Goal: Check status: Check status

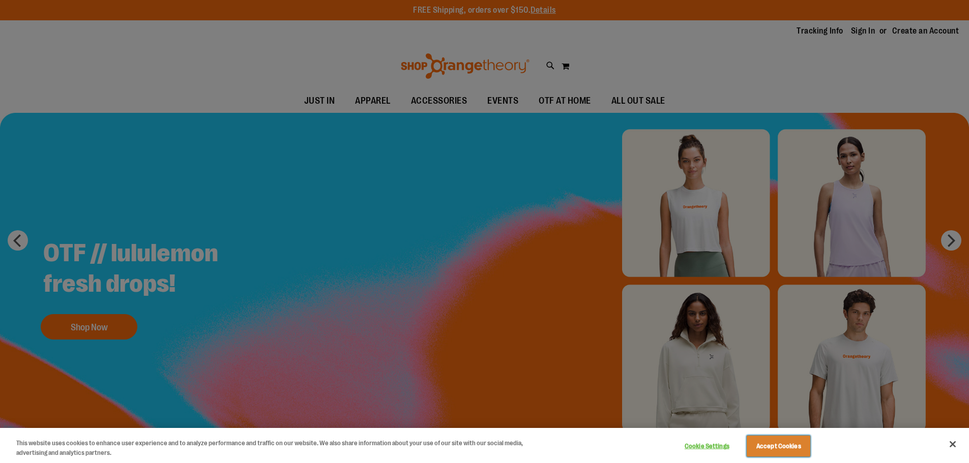
click at [776, 450] on button "Accept Cookies" at bounding box center [779, 446] width 64 height 21
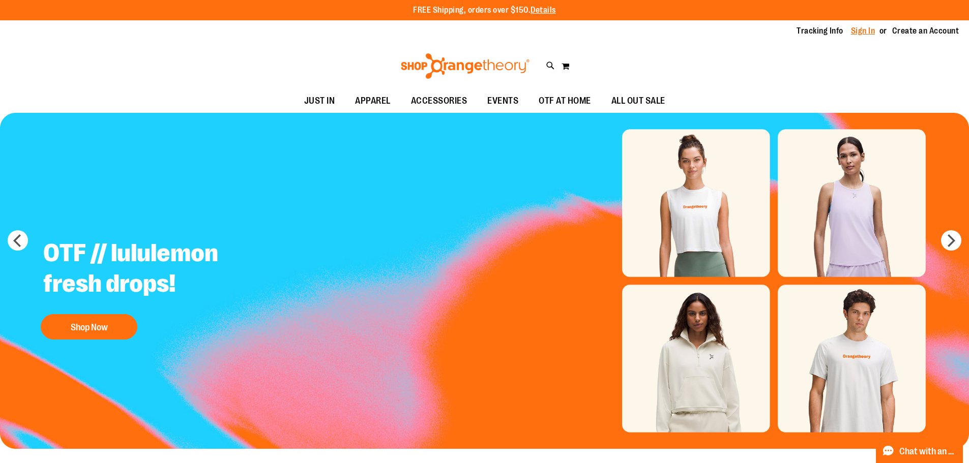
click at [865, 31] on link "Sign In" at bounding box center [863, 30] width 24 height 11
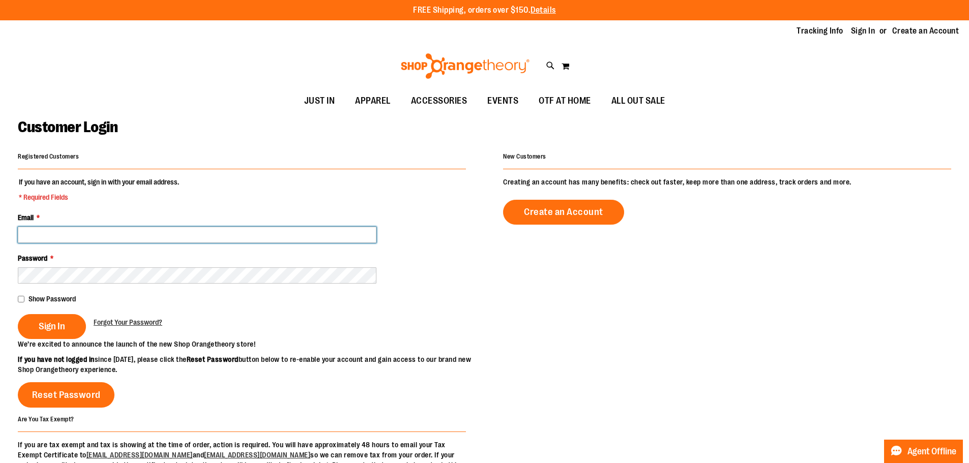
click at [46, 234] on input "Email *" at bounding box center [197, 235] width 359 height 16
type input "*"
type input "**********"
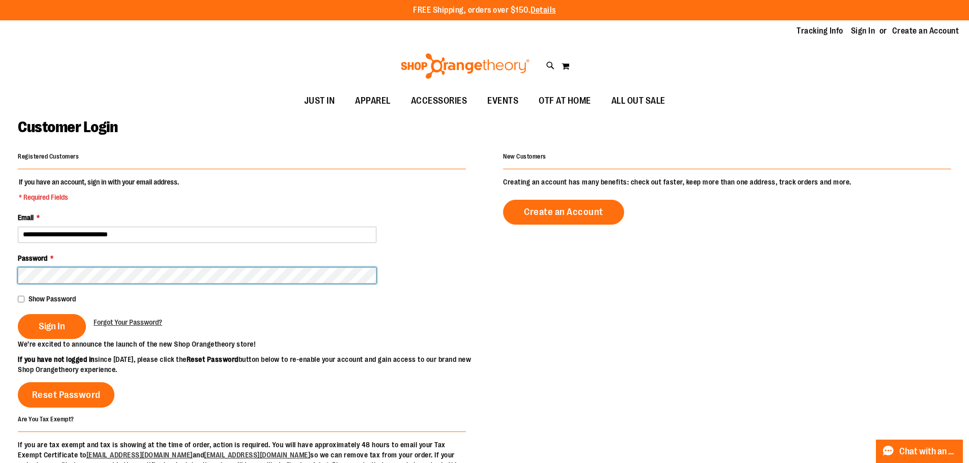
click at [18, 314] on button "Sign In" at bounding box center [52, 326] width 68 height 25
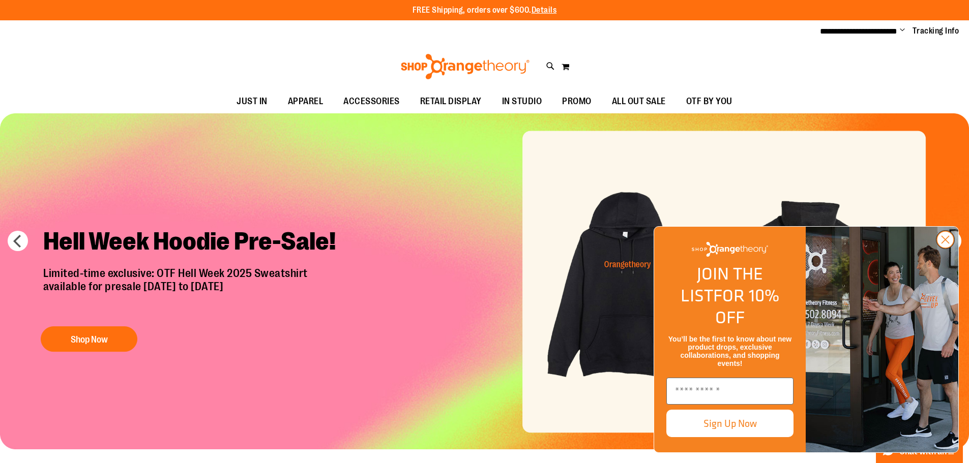
click at [947, 244] on icon "Close dialog" at bounding box center [945, 240] width 7 height 7
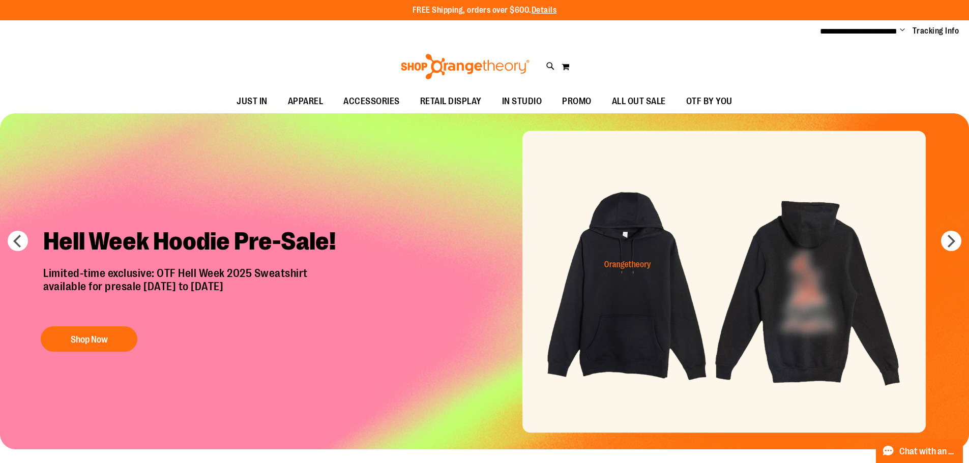
click at [898, 27] on ul "**********" at bounding box center [885, 31] width 147 height 12
click at [902, 29] on span "Change" at bounding box center [902, 31] width 5 height 10
click at [867, 51] on link "My Account" at bounding box center [866, 49] width 89 height 19
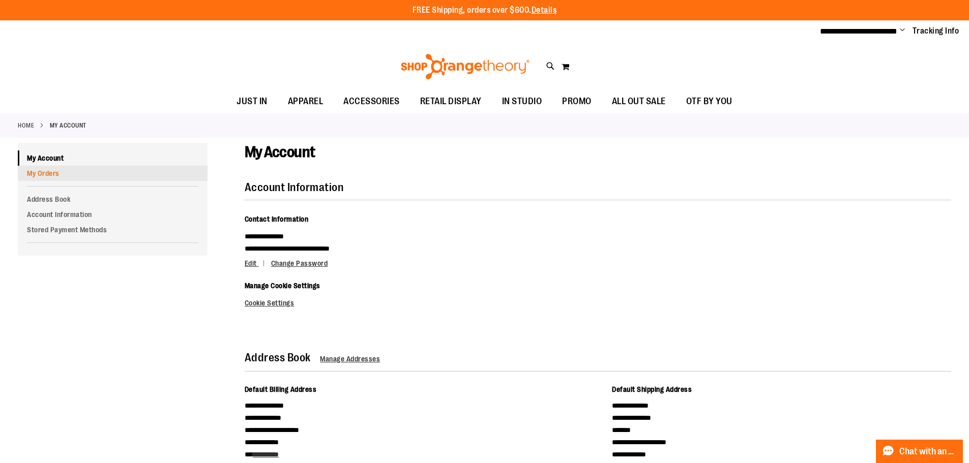
click at [45, 171] on link "My Orders" at bounding box center [113, 173] width 190 height 15
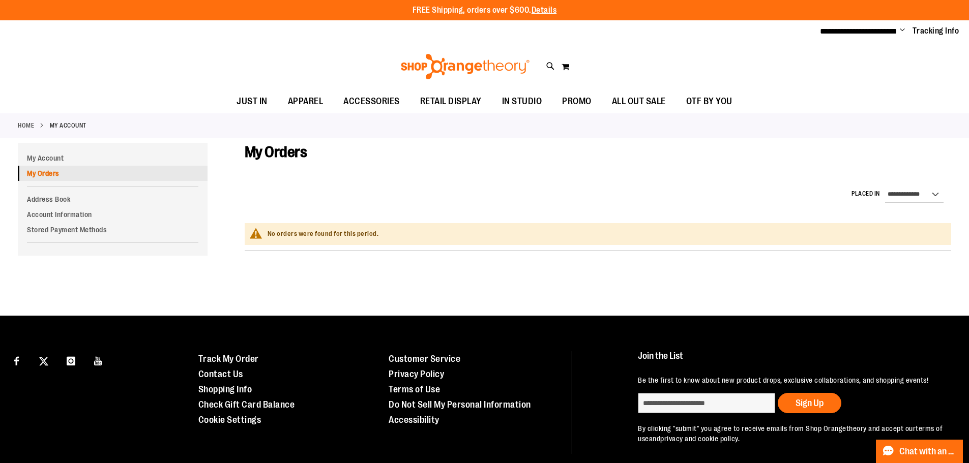
click at [44, 174] on link "My Orders" at bounding box center [113, 173] width 190 height 15
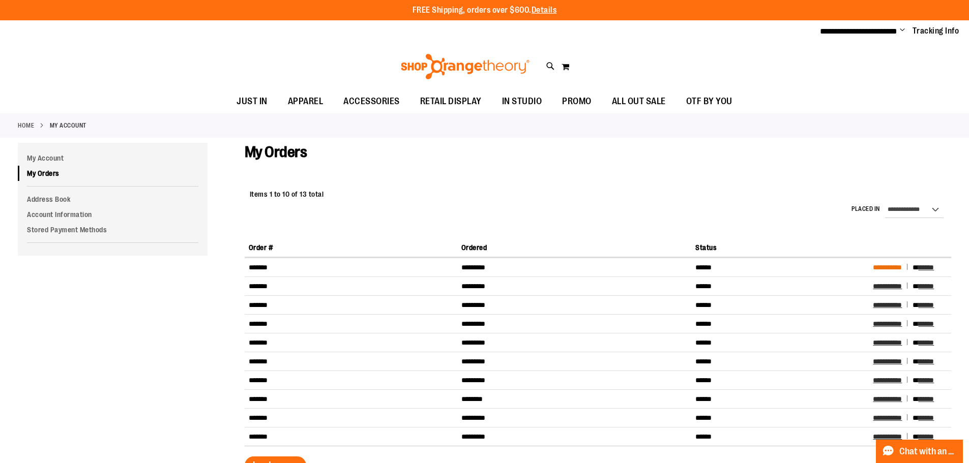
click at [888, 267] on span "**********" at bounding box center [887, 267] width 29 height 7
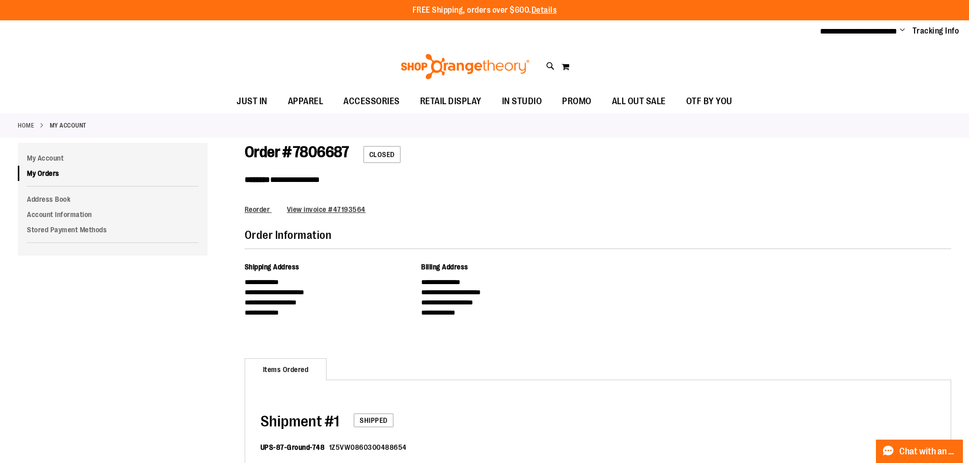
click at [383, 450] on dd "1Z5VW0860300488654" at bounding box center [368, 448] width 78 height 10
click at [383, 447] on dd "1Z5VW0860300488654" at bounding box center [368, 448] width 78 height 10
copy dd "1Z5VW0860300488654"
